Goal: Information Seeking & Learning: Learn about a topic

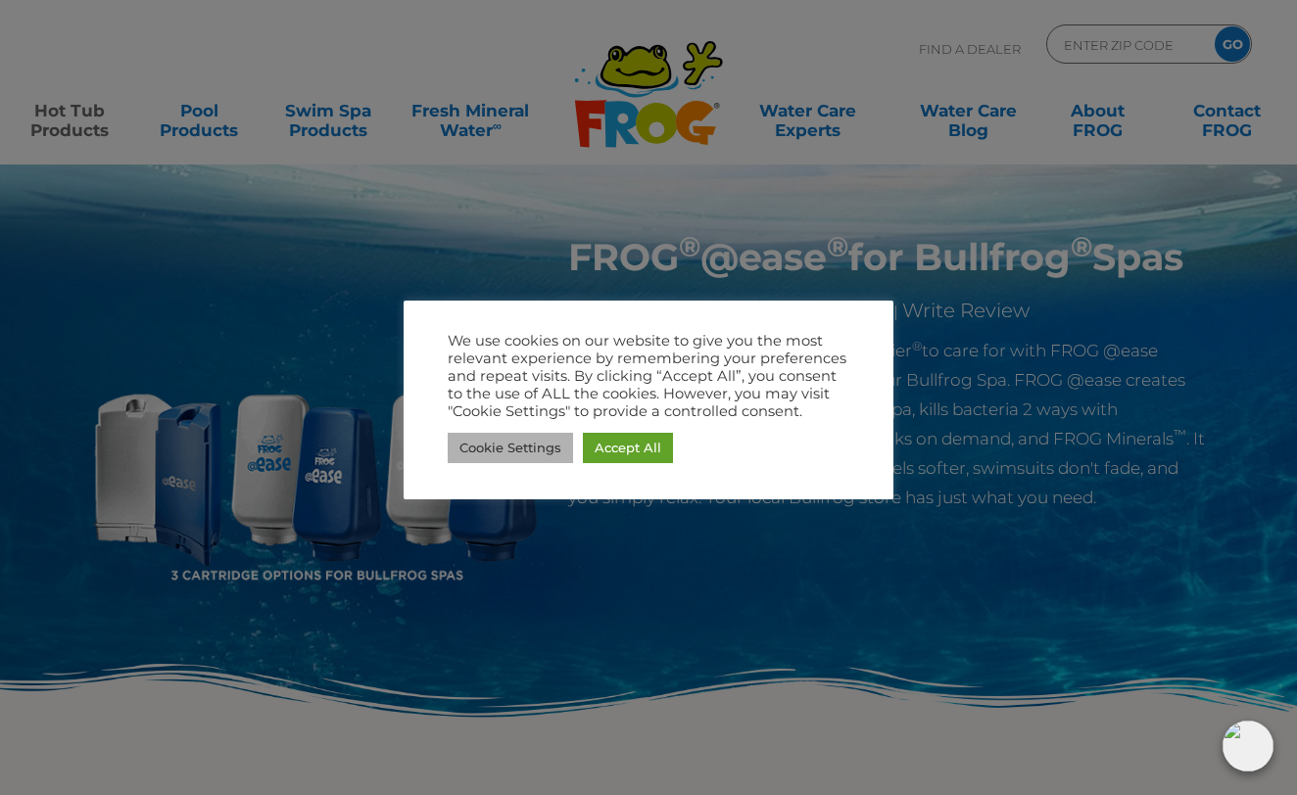
click at [542, 454] on link "Cookie Settings" at bounding box center [510, 448] width 125 height 30
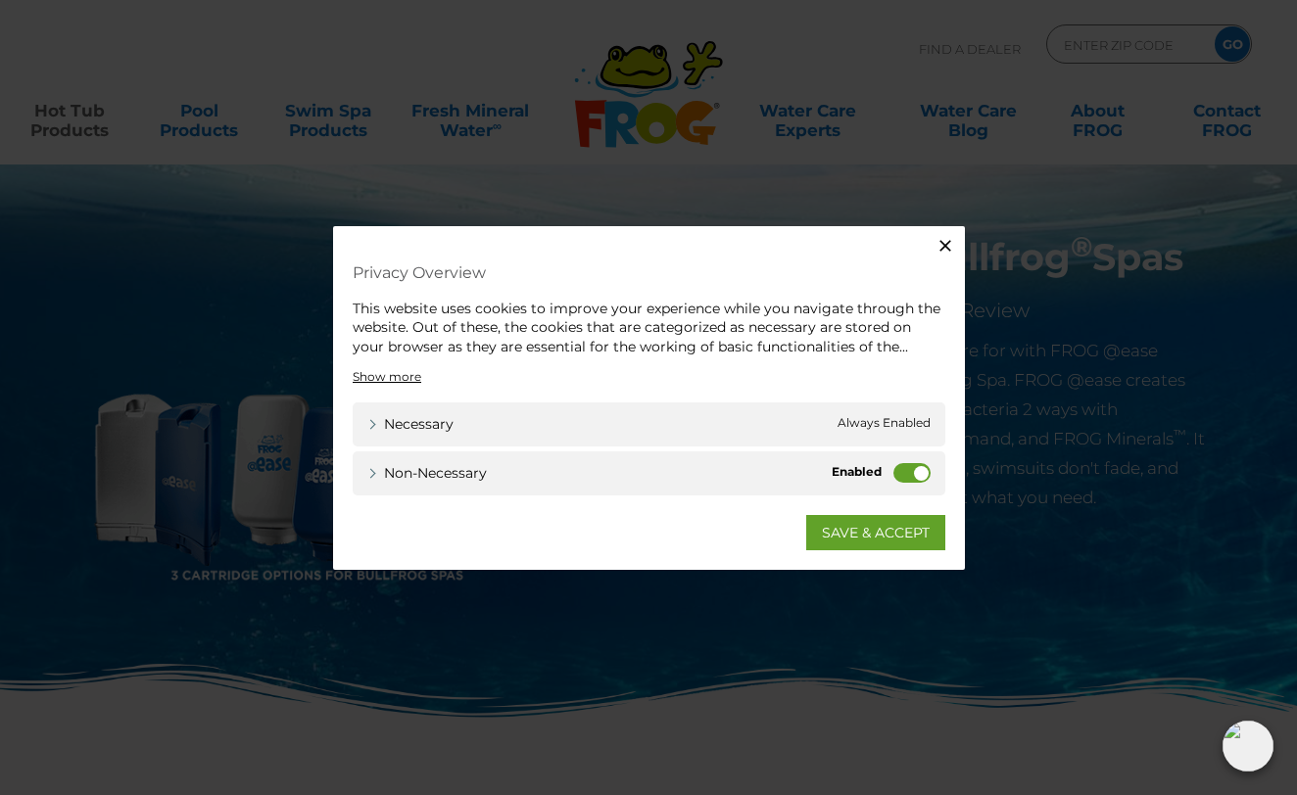
click at [906, 468] on label "Non-necessary" at bounding box center [911, 473] width 37 height 20
click at [0, 0] on input "Non-necessary" at bounding box center [0, 0] width 0 height 0
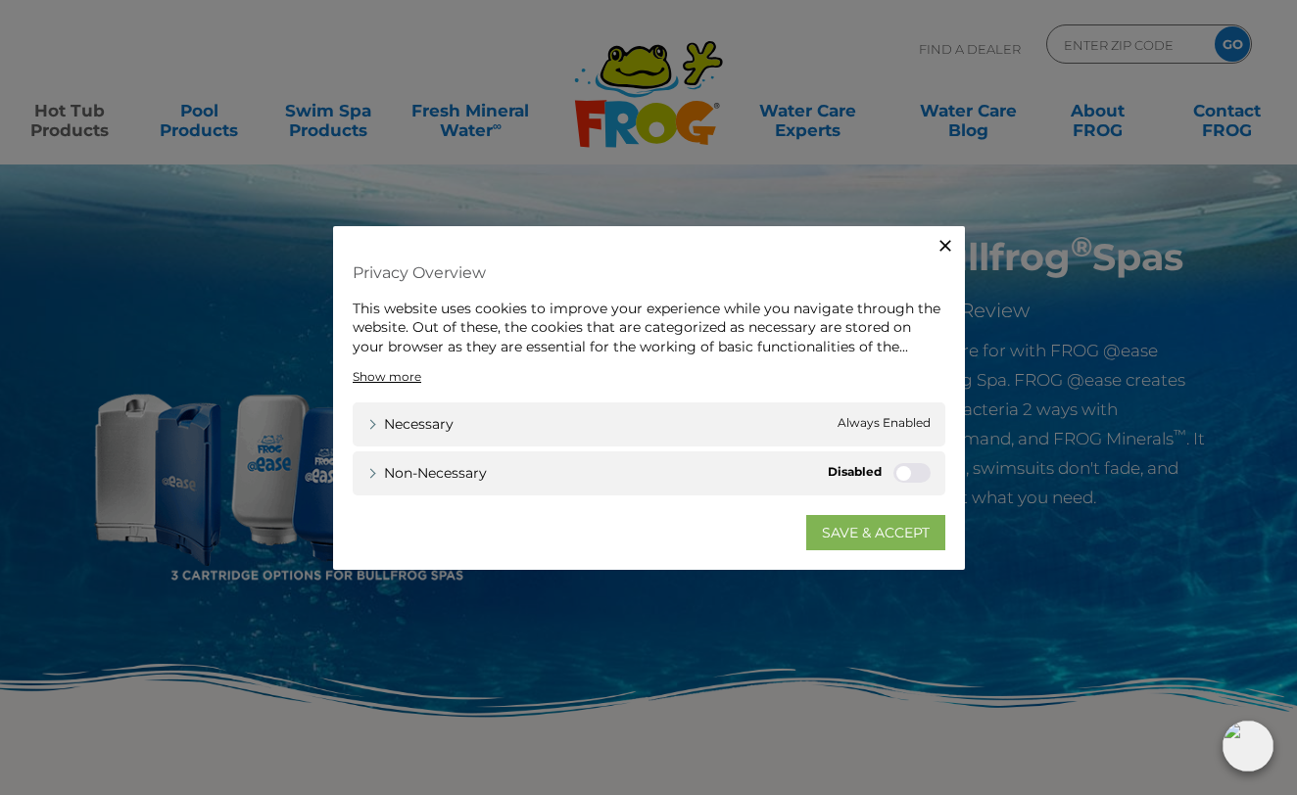
click at [897, 533] on link "SAVE & ACCEPT" at bounding box center [875, 532] width 139 height 35
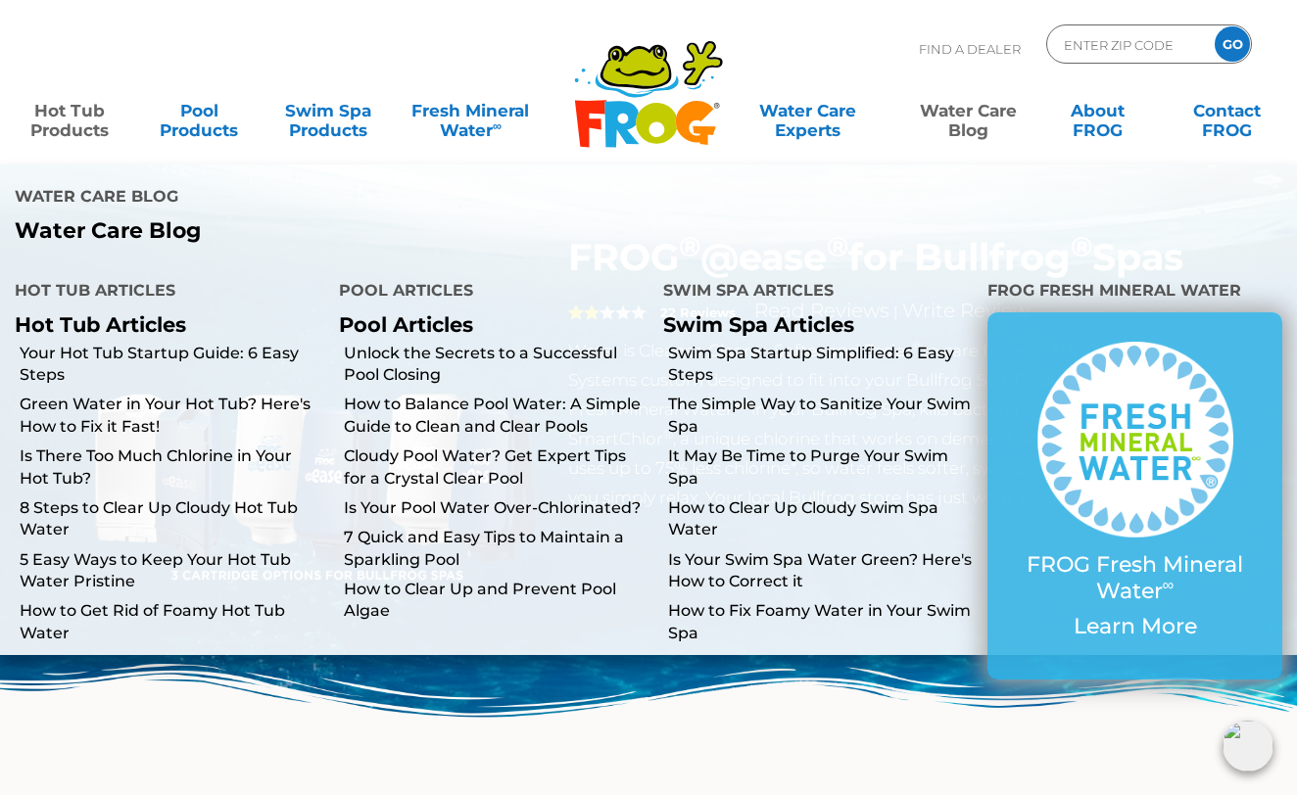
click at [965, 117] on link "Water Care Blog" at bounding box center [968, 110] width 101 height 39
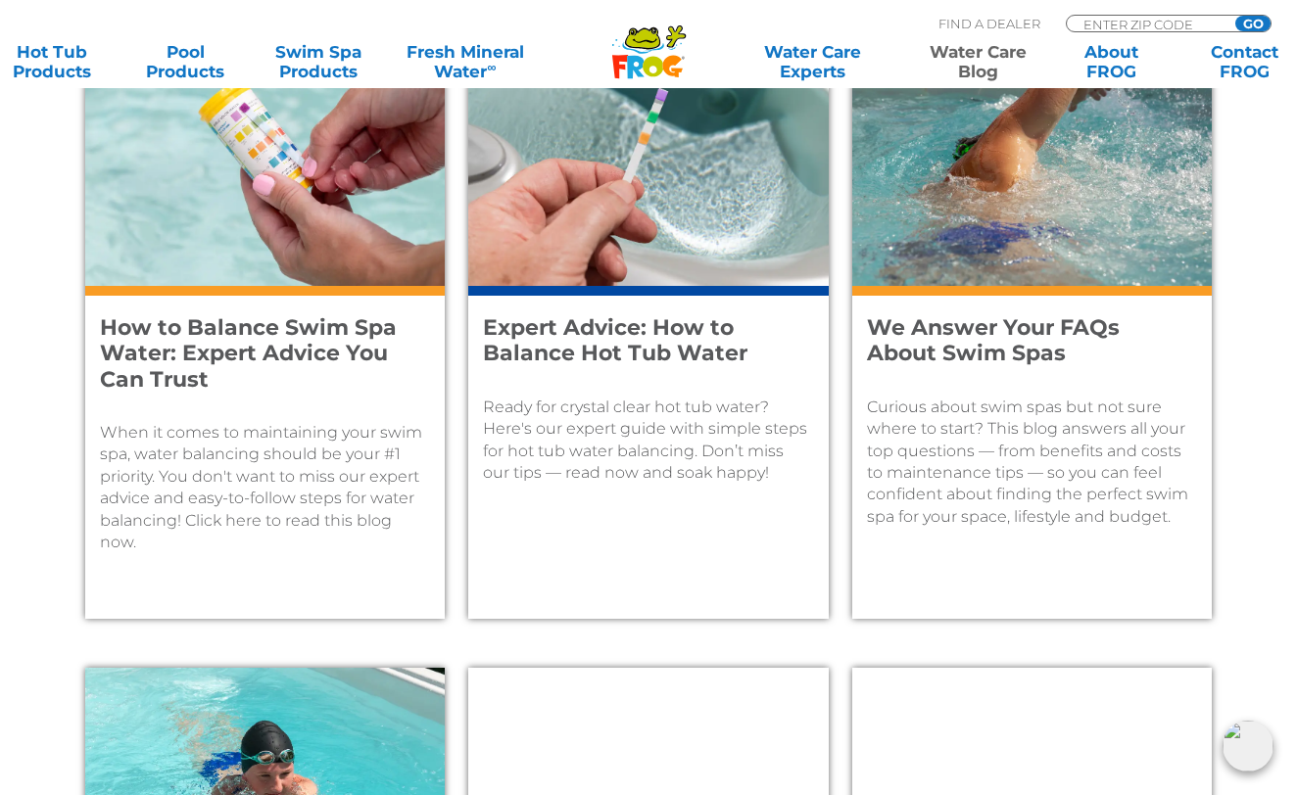
scroll to position [870, 0]
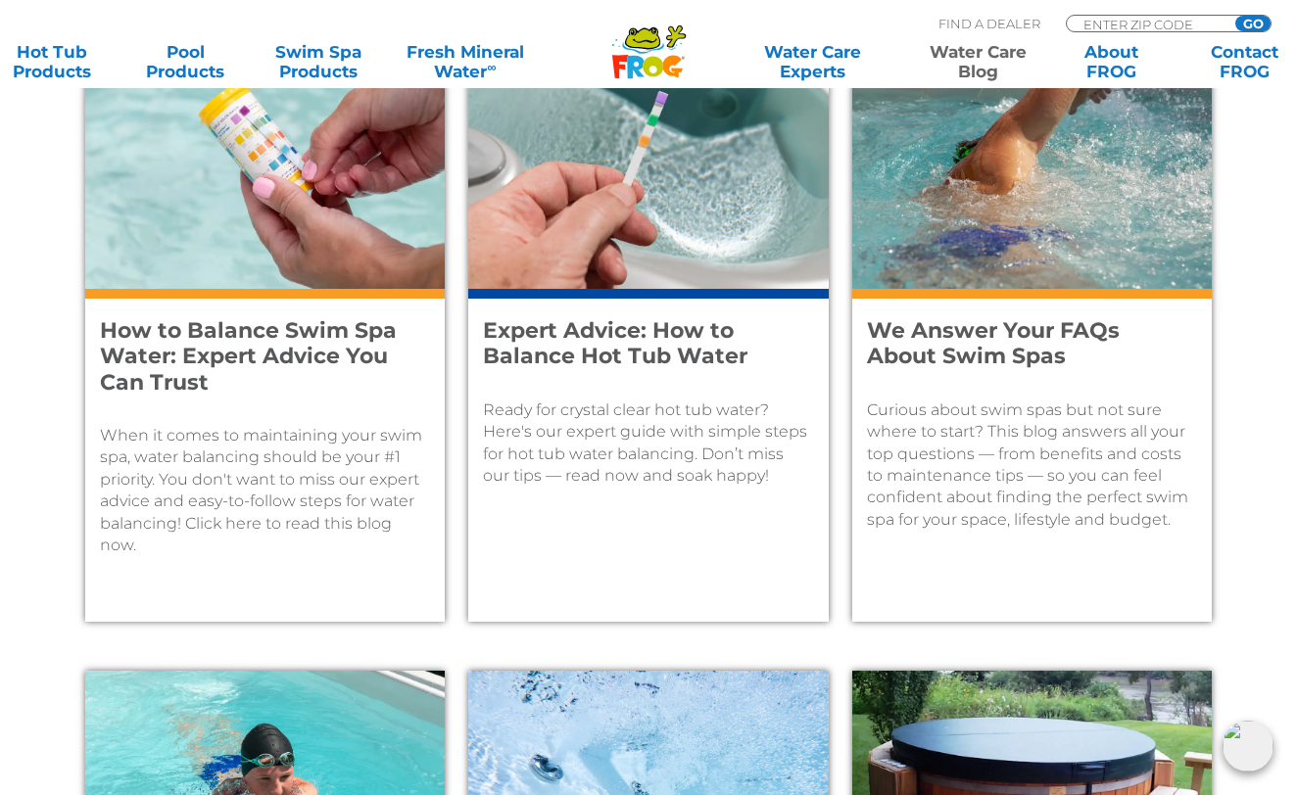
click at [674, 333] on h4 "Expert Advice: How to Balance Hot Tub Water" at bounding box center [635, 344] width 304 height 52
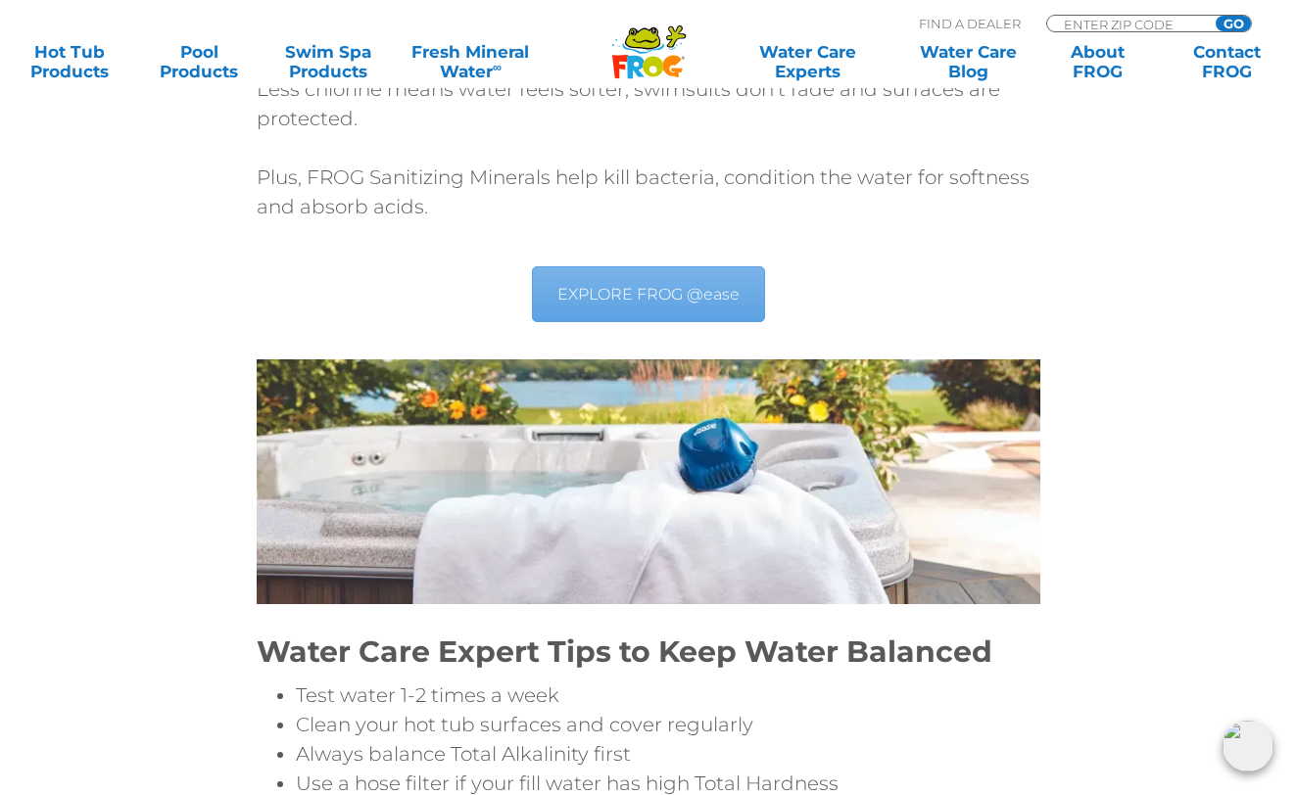
scroll to position [6980, 0]
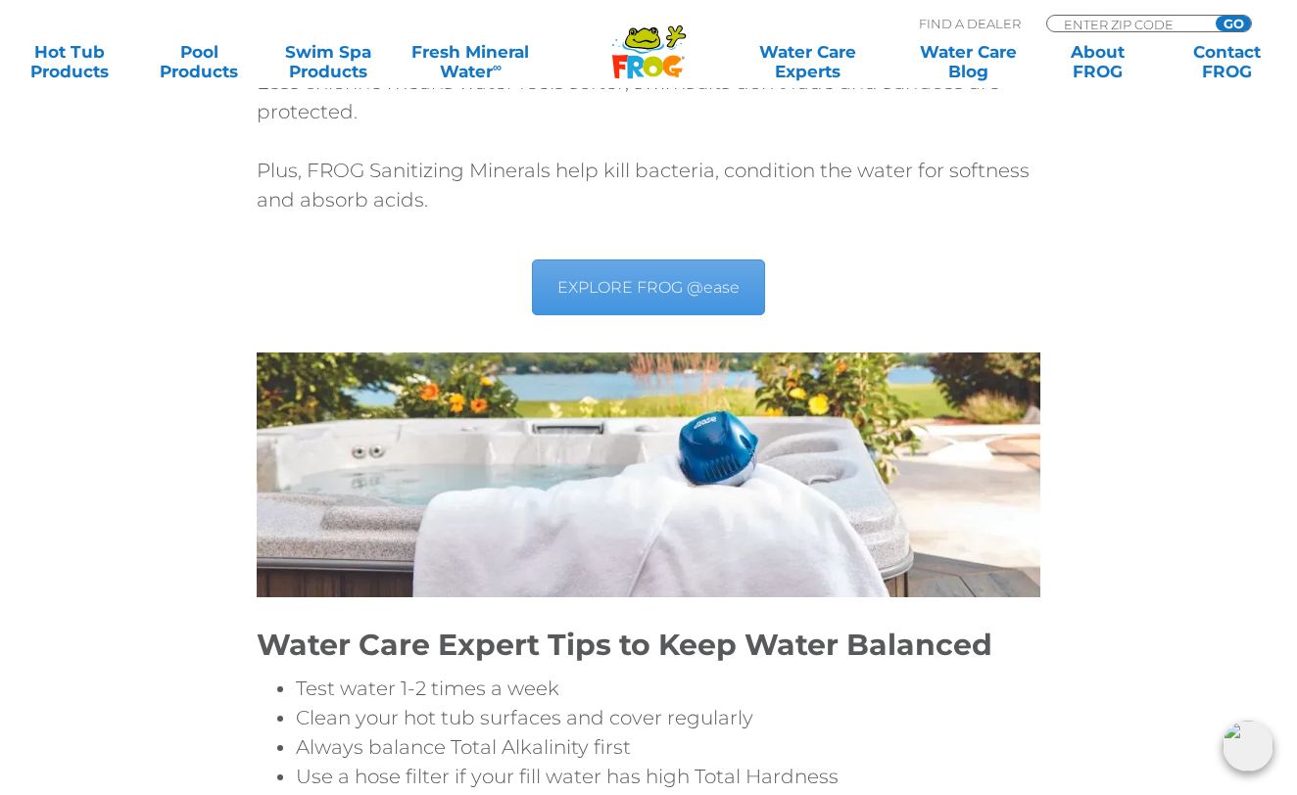
click at [652, 260] on link "EXPLORE FROG @ease" at bounding box center [648, 288] width 233 height 56
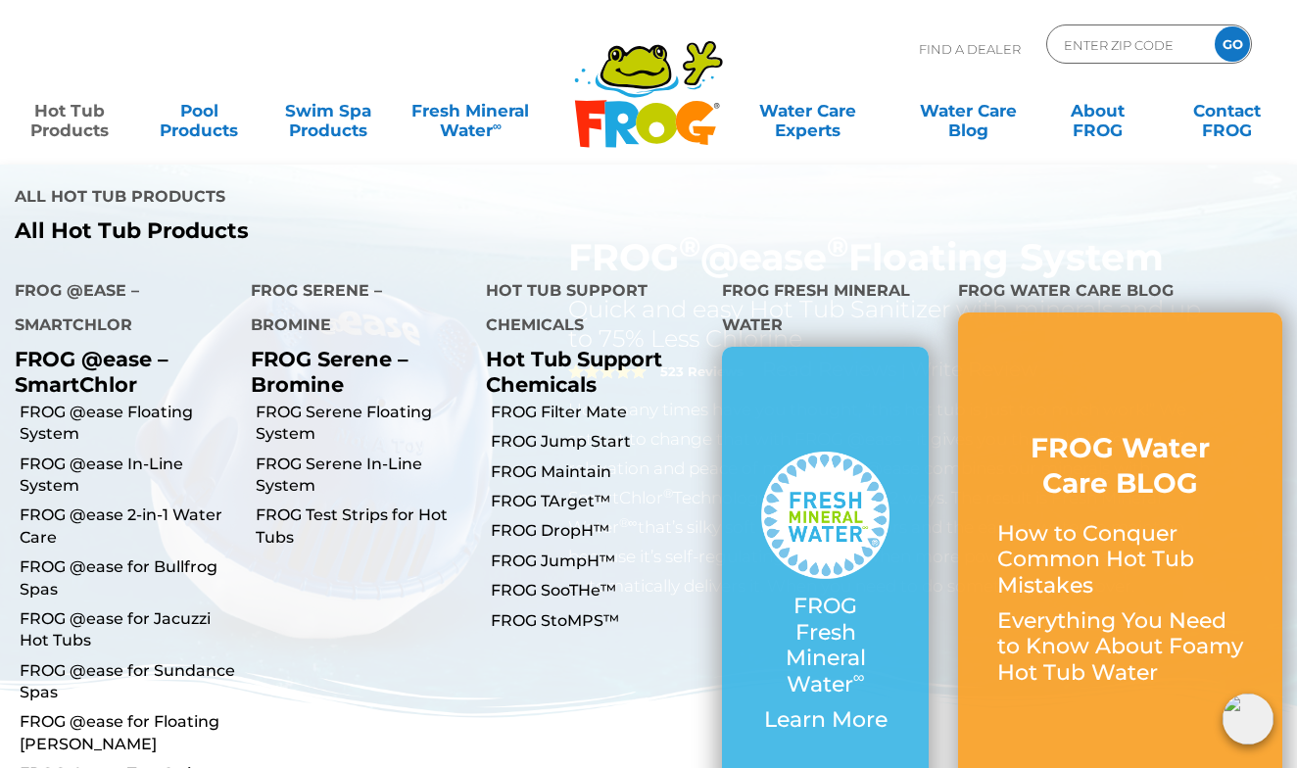
click at [79, 108] on link "Hot Tub Products" at bounding box center [70, 110] width 101 height 39
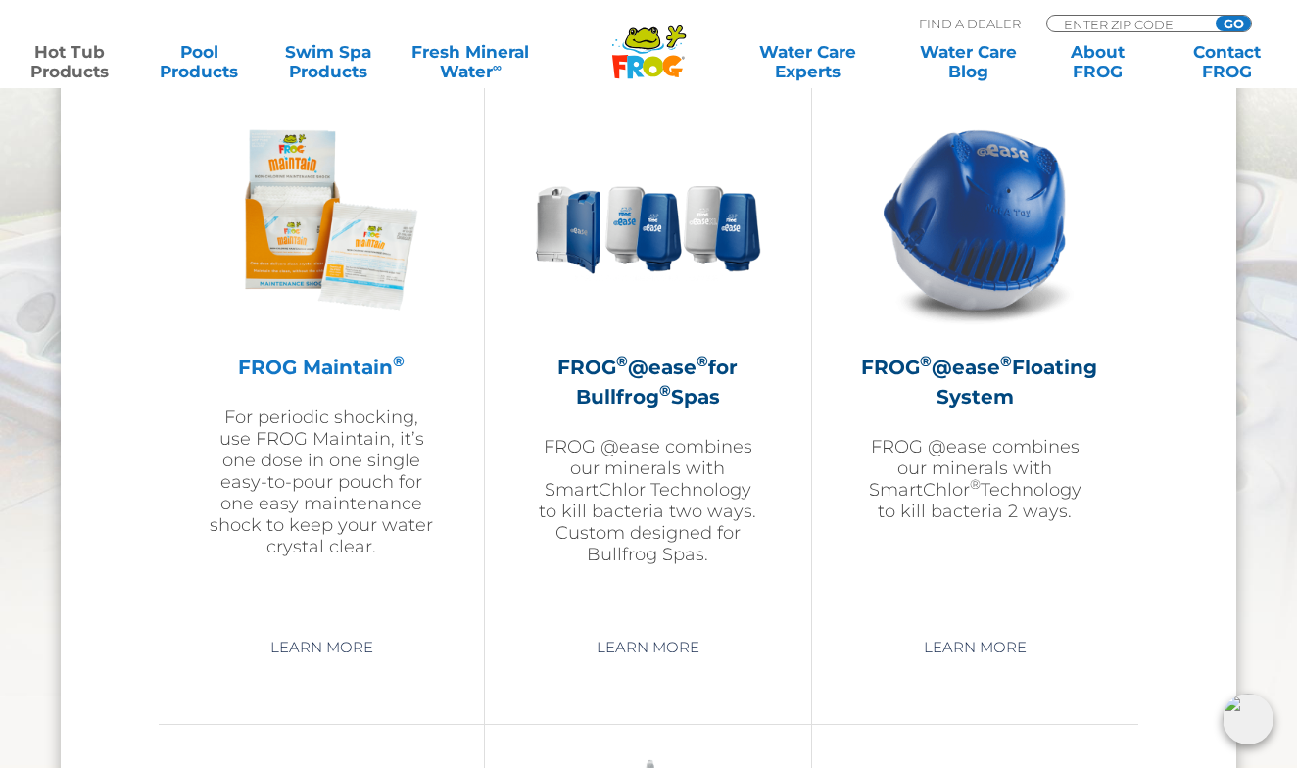
scroll to position [2220, 0]
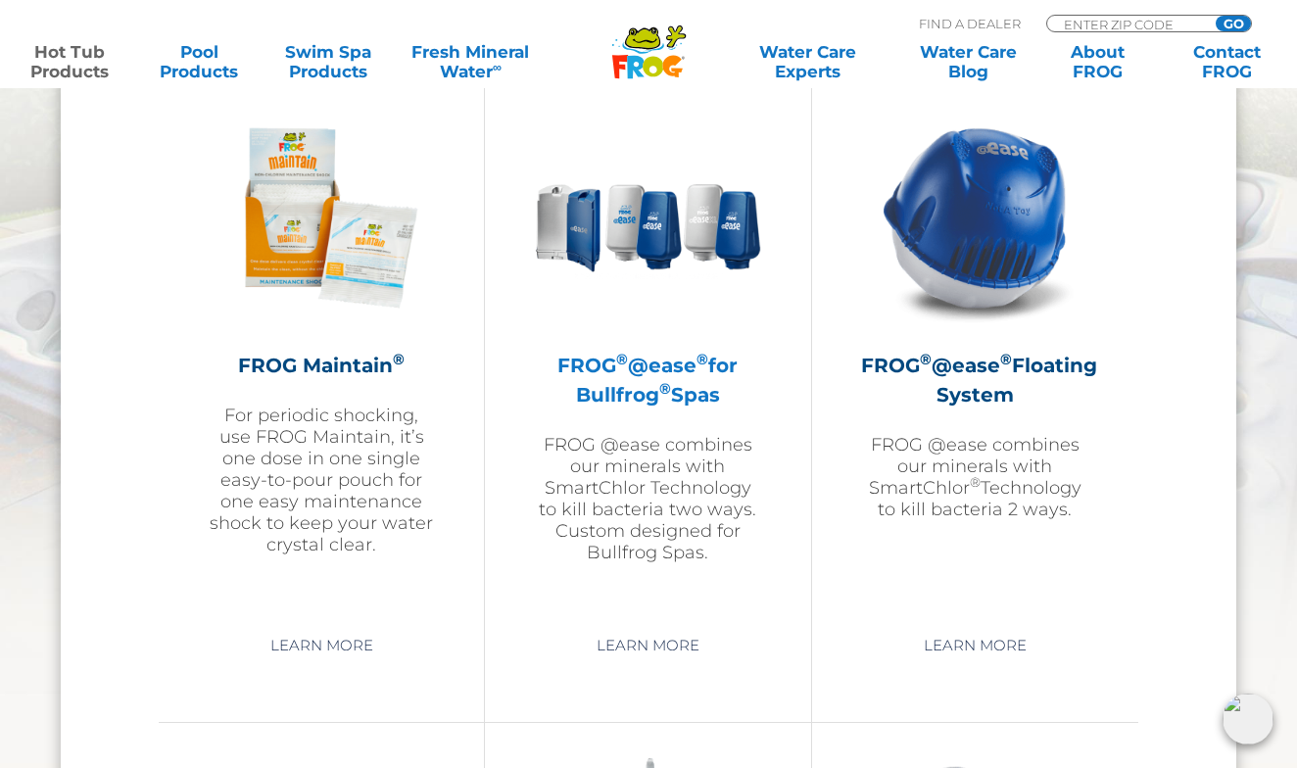
click at [568, 463] on p "FROG @ease combines our minerals with SmartChlor Technology to kill bacteria tw…" at bounding box center [647, 498] width 227 height 129
click at [588, 359] on h2 "FROG ® @ease ® for Bullfrog ® Spas" at bounding box center [647, 380] width 227 height 59
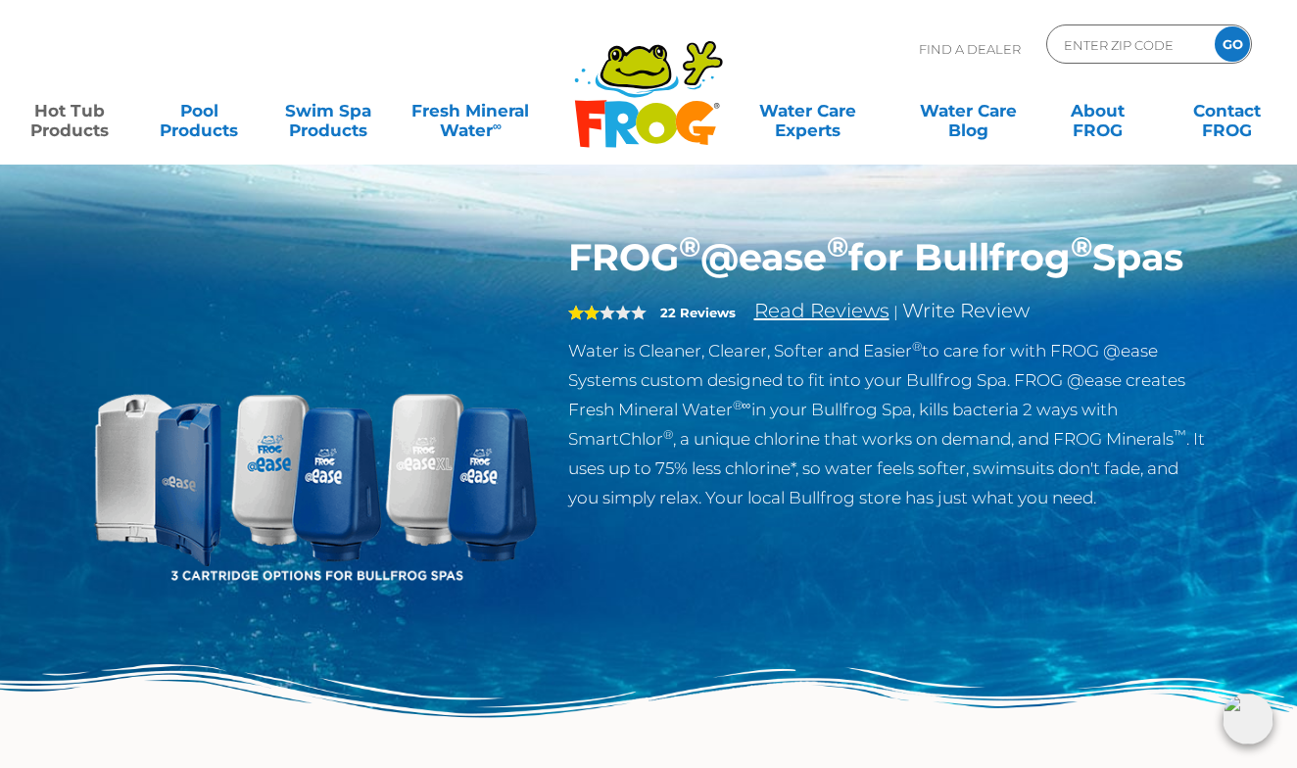
click at [765, 322] on link "Read Reviews" at bounding box center [821, 311] width 135 height 24
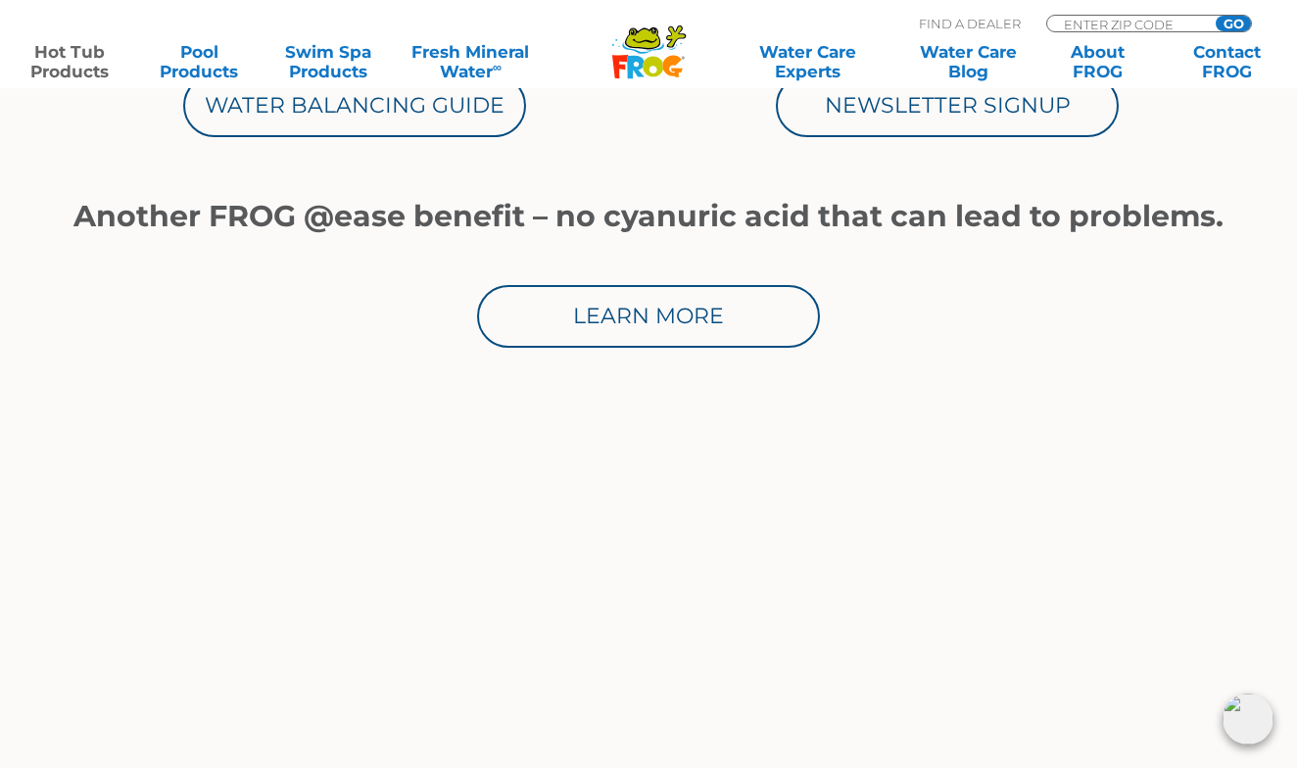
scroll to position [907, 0]
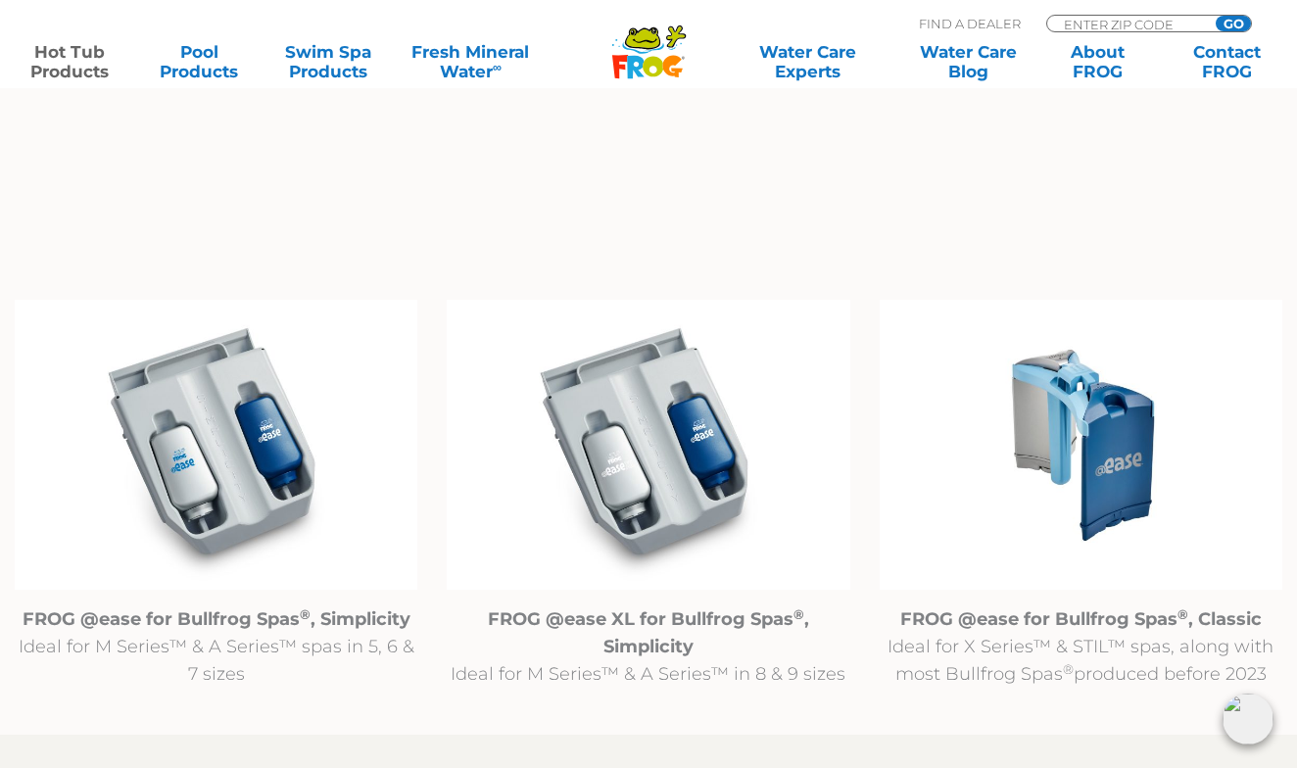
scroll to position [1851, 0]
click at [222, 486] on img at bounding box center [216, 444] width 403 height 291
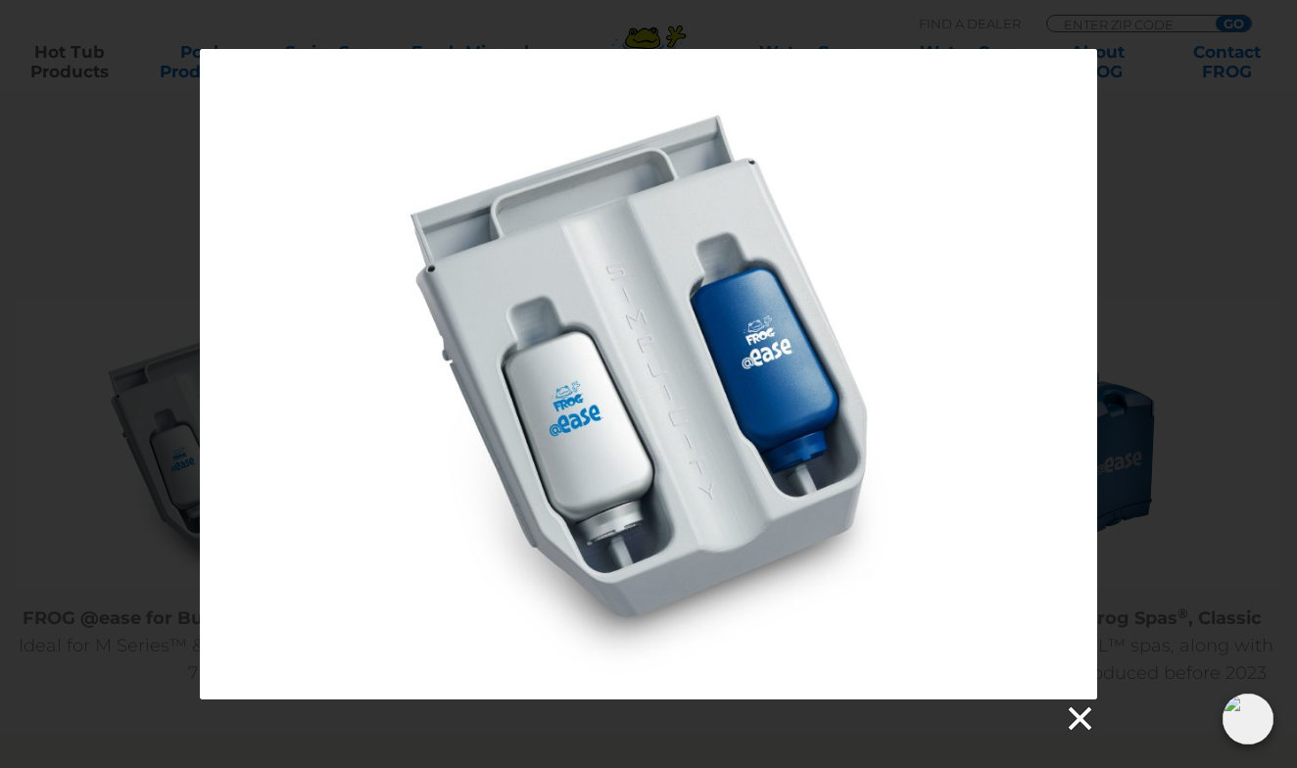
click at [1075, 716] on link at bounding box center [1078, 718] width 29 height 29
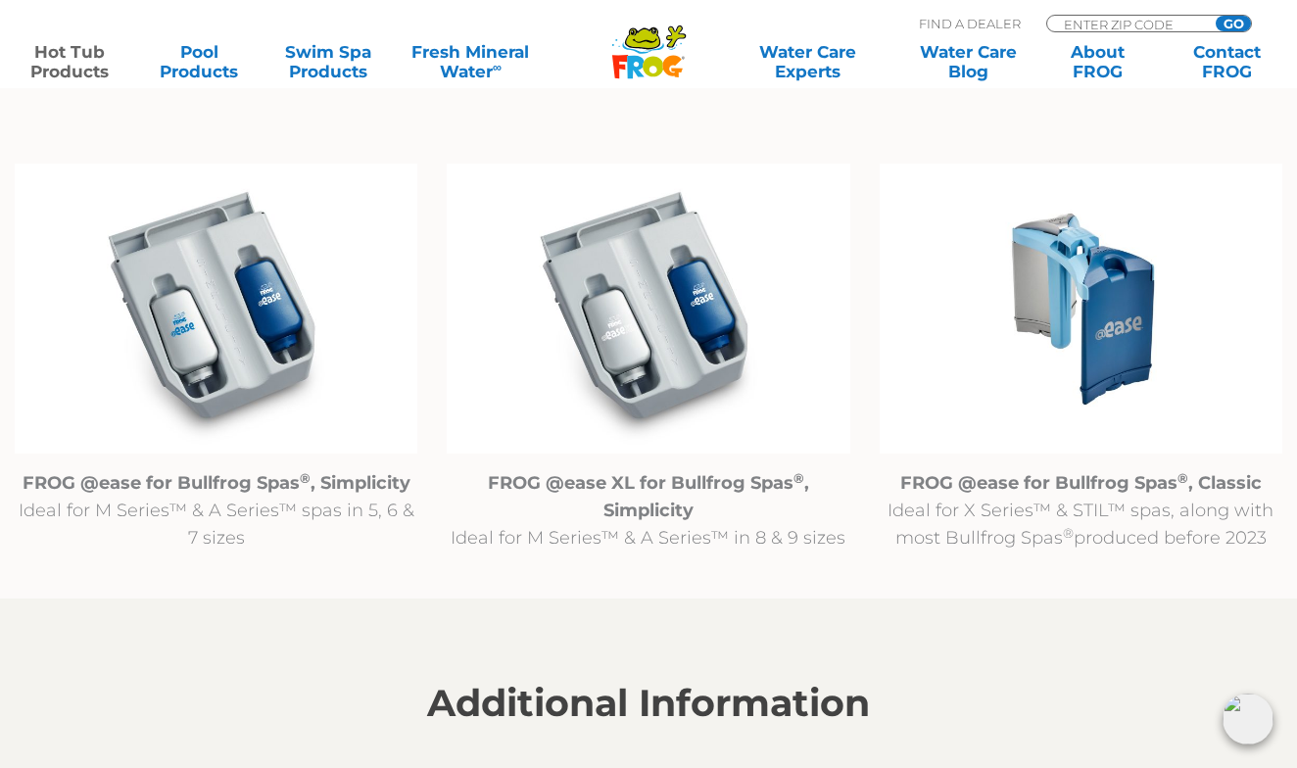
scroll to position [1988, 0]
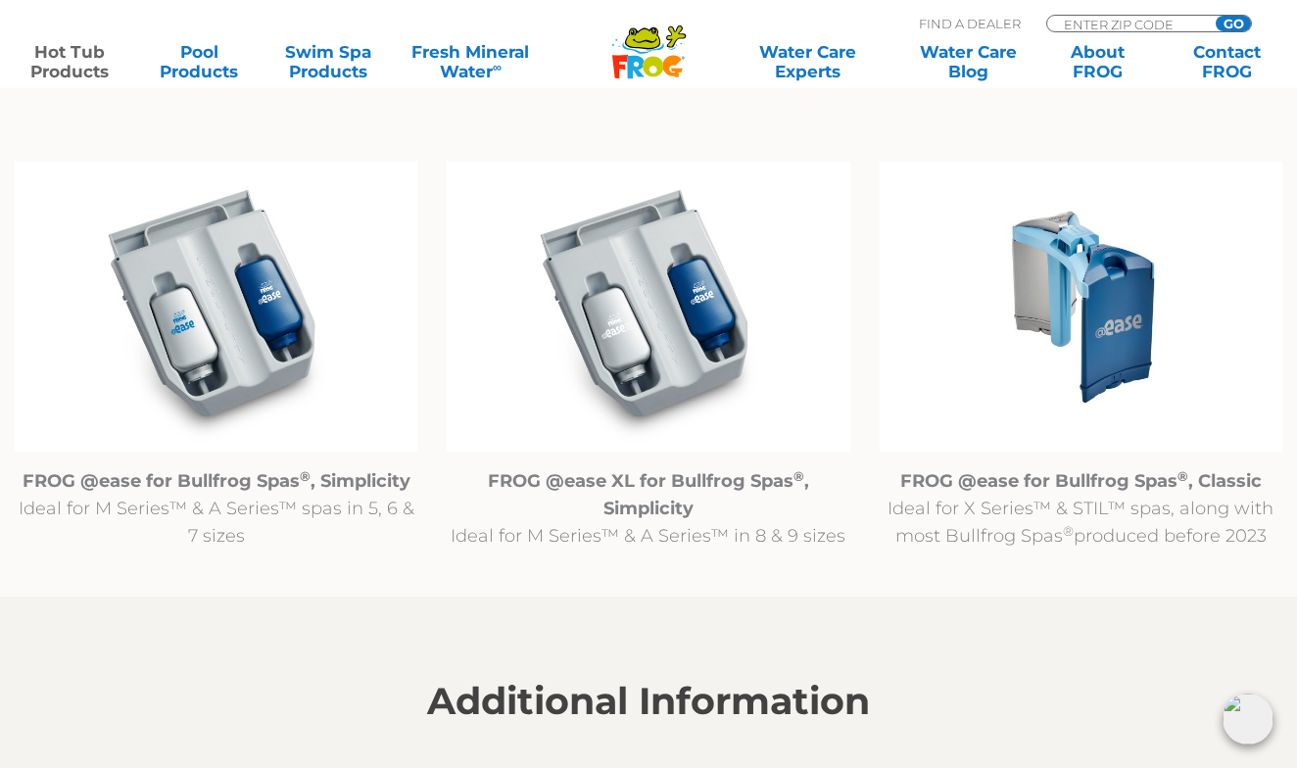
click at [193, 494] on p "FROG @ease for Bullfrog Spas ® , Simplicity Ideal for M Series™ & A Series™ spa…" at bounding box center [216, 508] width 403 height 82
click at [194, 477] on strong "FROG @ease for Bullfrog Spas ® , Simplicity" at bounding box center [217, 481] width 388 height 22
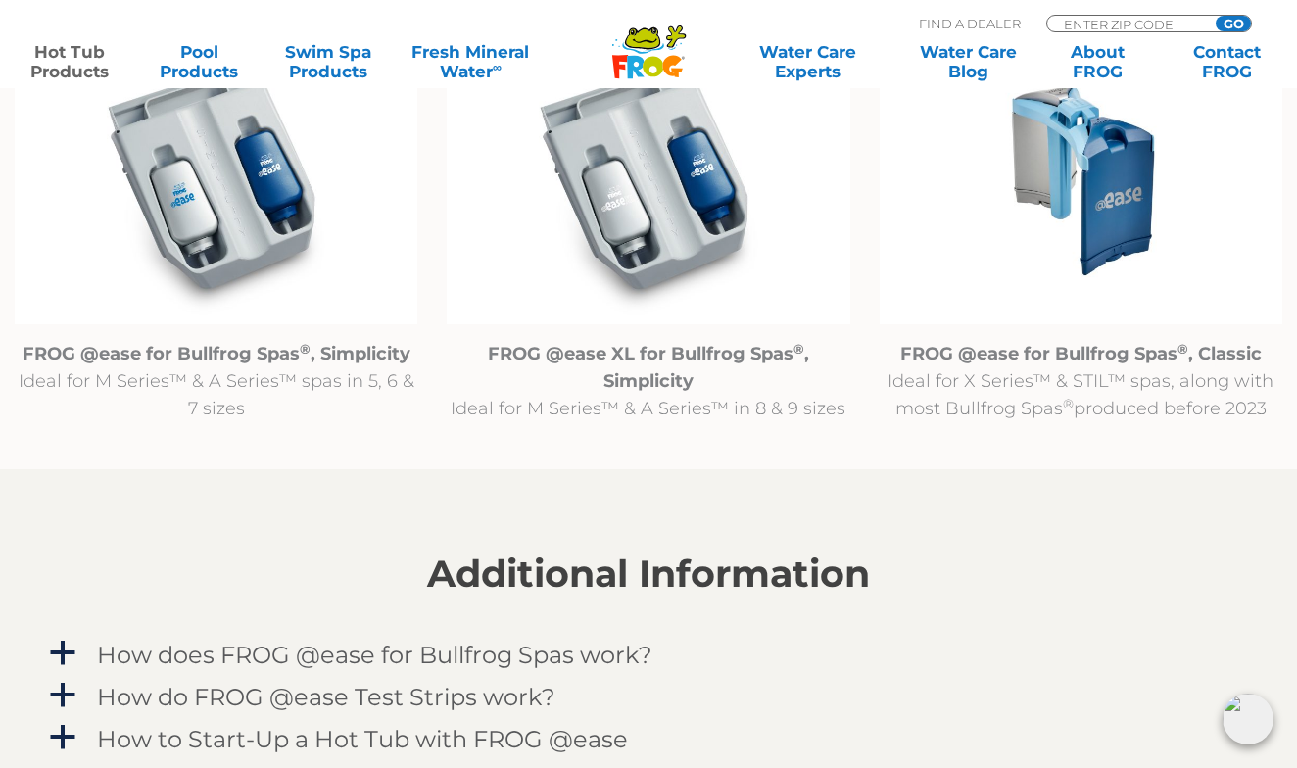
scroll to position [2044, 0]
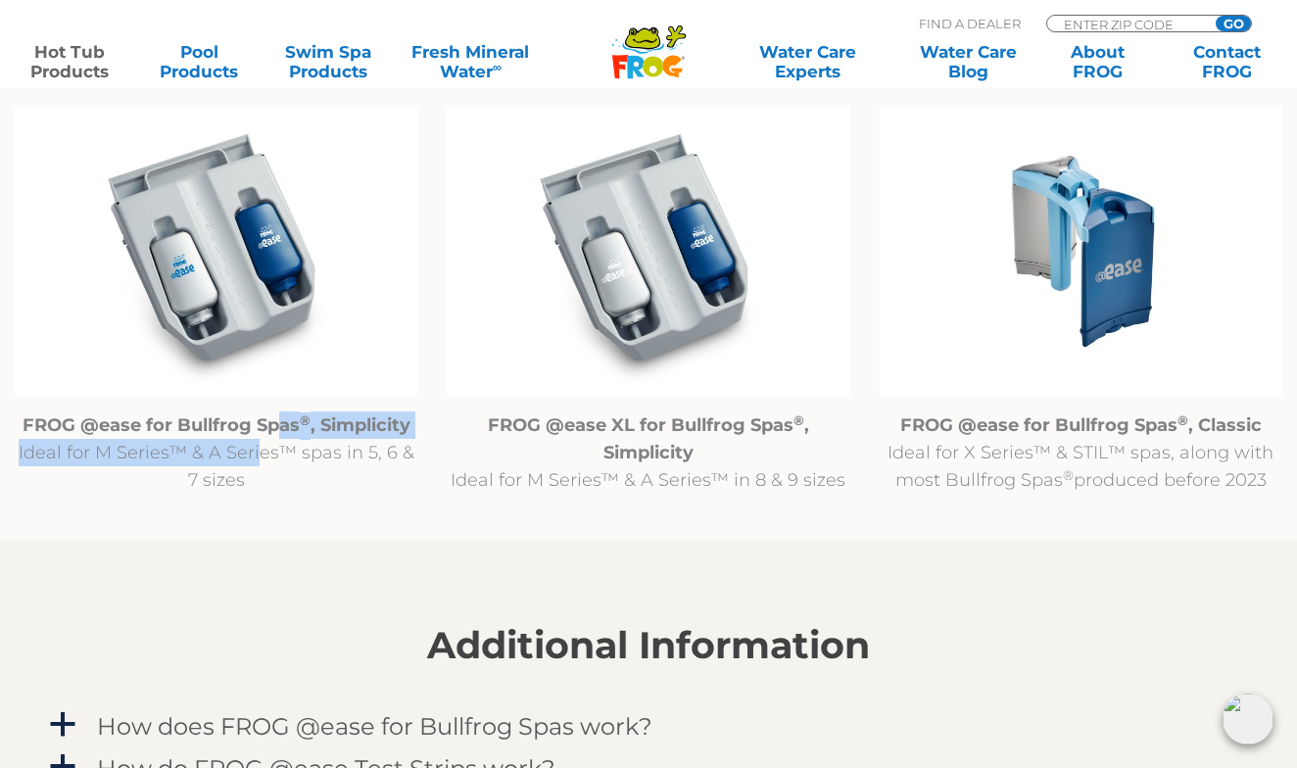
click at [249, 441] on p "FROG @ease for Bullfrog Spas ® , Simplicity Ideal for M Series™ & A Series™ spa…" at bounding box center [216, 452] width 403 height 82
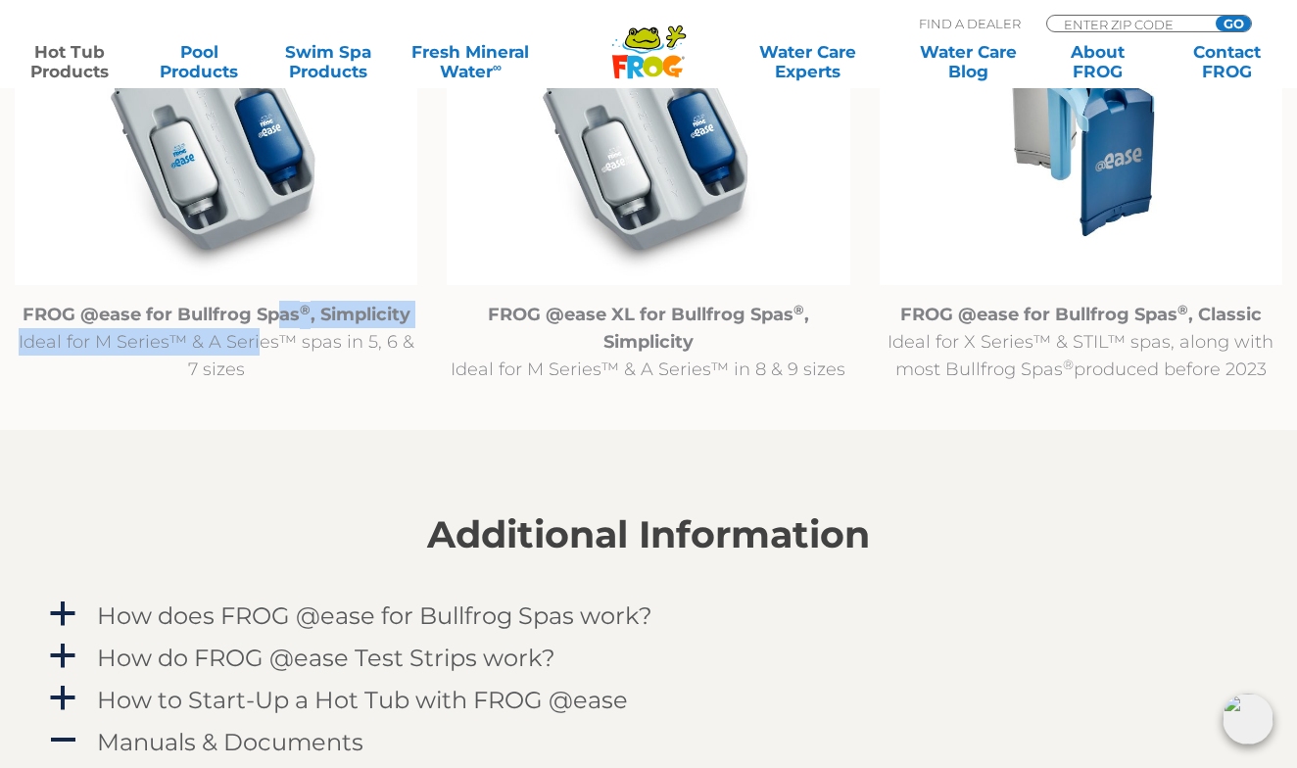
scroll to position [2152, 0]
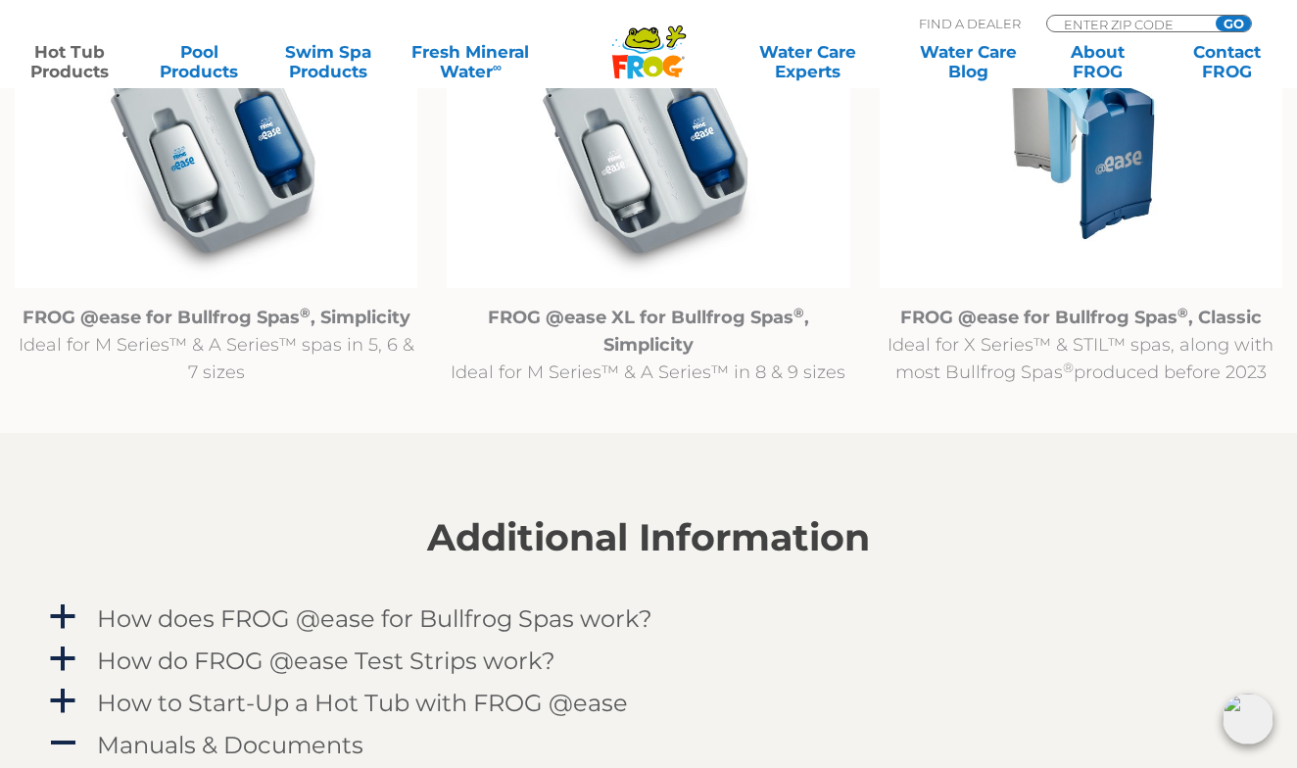
click at [249, 324] on strong "FROG @ease for Bullfrog Spas ® , Simplicity" at bounding box center [217, 318] width 388 height 22
click at [184, 319] on strong "FROG @ease for Bullfrog Spas ® , Simplicity" at bounding box center [217, 318] width 388 height 22
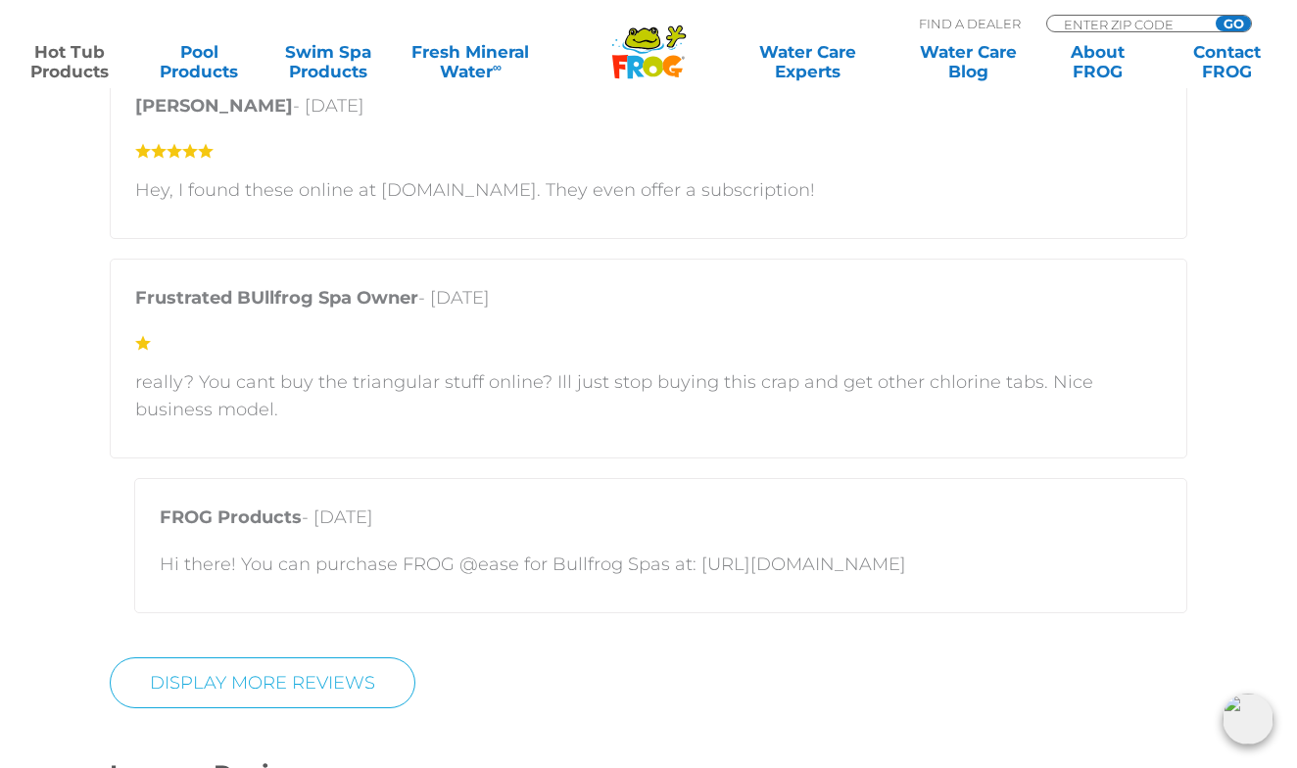
scroll to position [4831, 0]
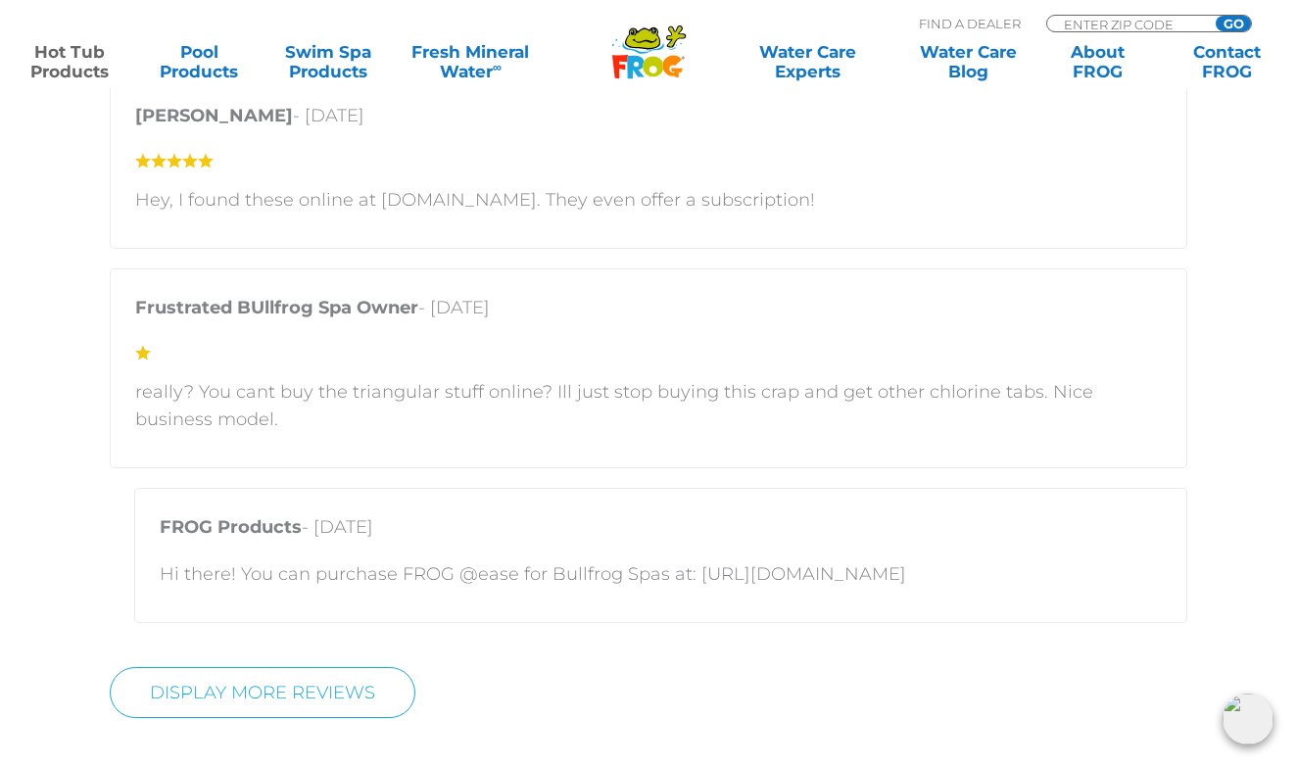
drag, startPoint x: 691, startPoint y: 573, endPoint x: 976, endPoint y: 574, distance: 285.0
click at [976, 574] on p "Hi there! You can purchase FROG @ease for Bullfrog Spas at: [URL][DOMAIN_NAME]" at bounding box center [661, 573] width 1002 height 27
copy p "https://shop.bullfrogspas.com/"
